Goal: Navigation & Orientation: Find specific page/section

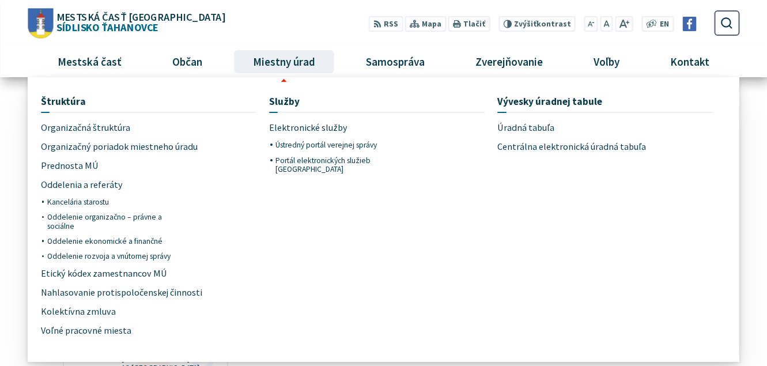
scroll to position [709, 0]
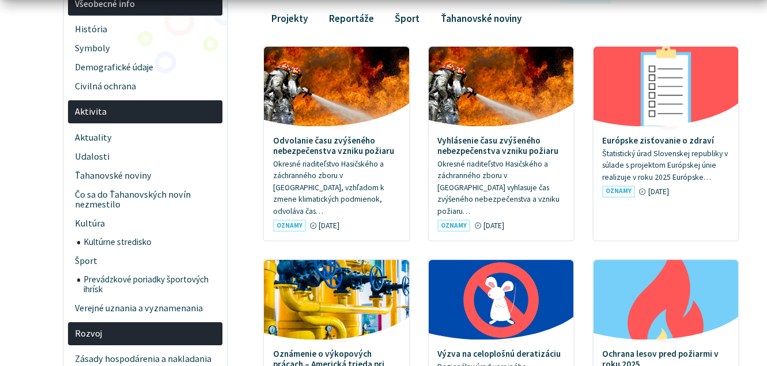
scroll to position [294, 0]
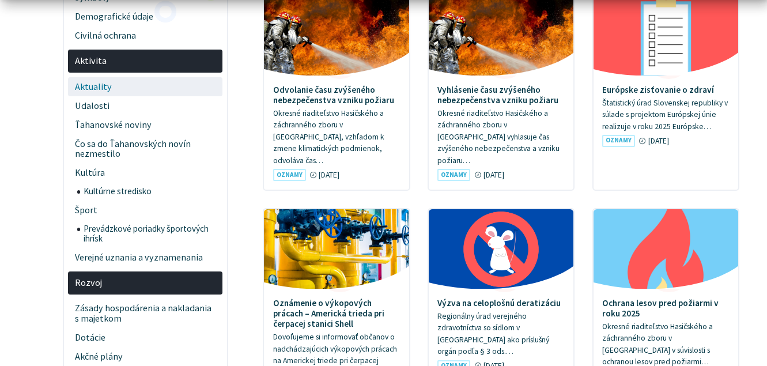
click at [101, 77] on span "Aktuality" at bounding box center [145, 86] width 141 height 19
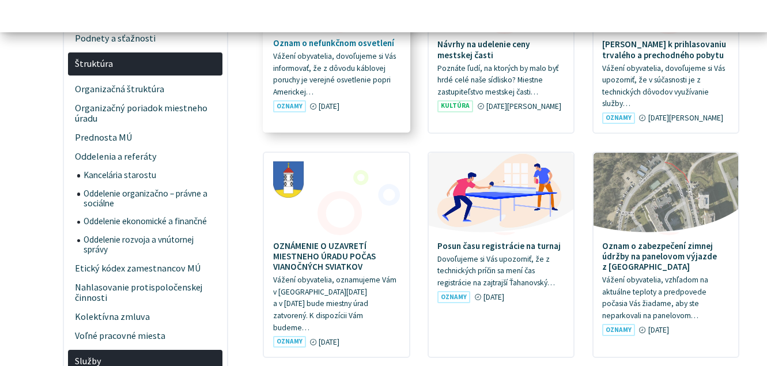
scroll to position [765, 0]
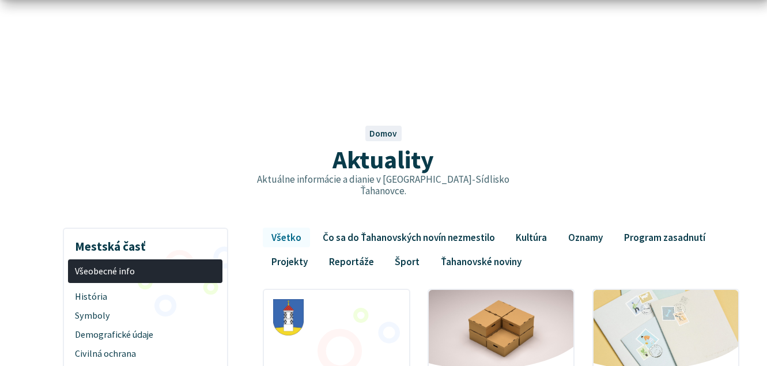
scroll to position [118, 0]
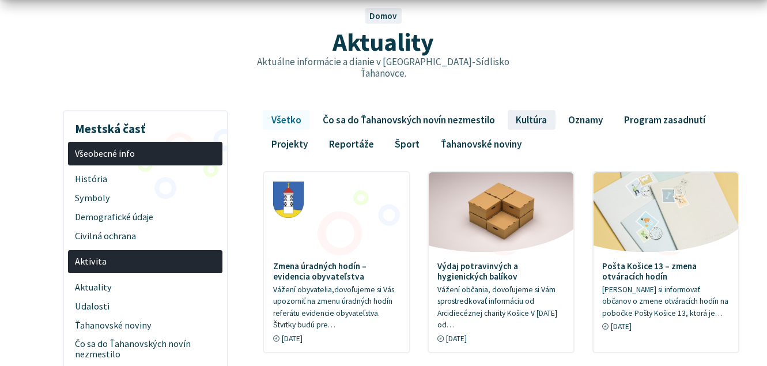
click at [535, 110] on link "Kultúra" at bounding box center [532, 120] width 48 height 20
